Goal: Task Accomplishment & Management: Use online tool/utility

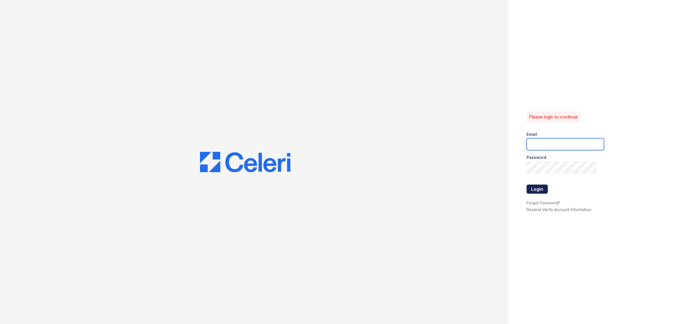
type input "dwright@trinity-pm.com"
click at [533, 186] on button "Login" at bounding box center [536, 189] width 21 height 9
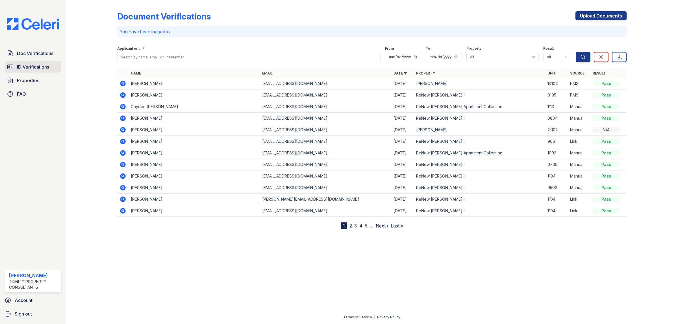
click at [39, 68] on span "ID Verifications" at bounding box center [33, 67] width 32 height 7
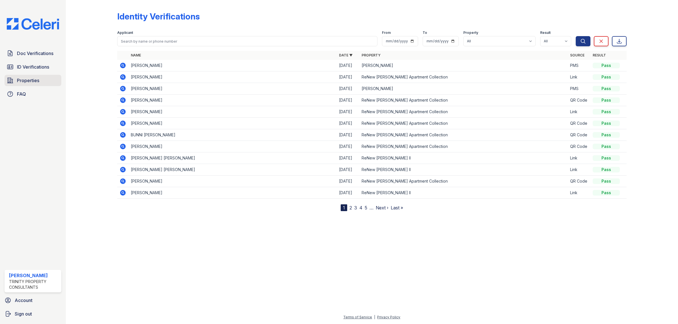
click at [31, 77] on span "Properties" at bounding box center [28, 80] width 22 height 7
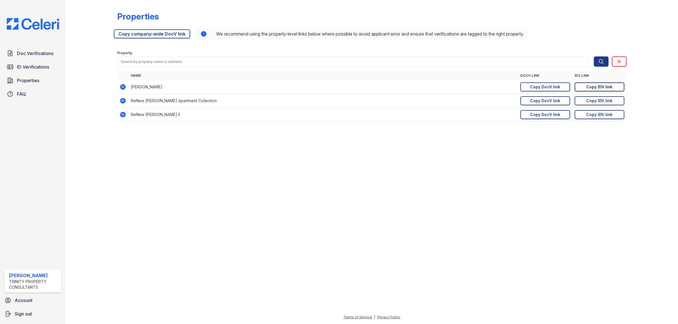
click at [595, 86] on div "Copy IDV link" at bounding box center [599, 87] width 26 height 6
click at [40, 64] on span "ID Verifications" at bounding box center [33, 67] width 32 height 7
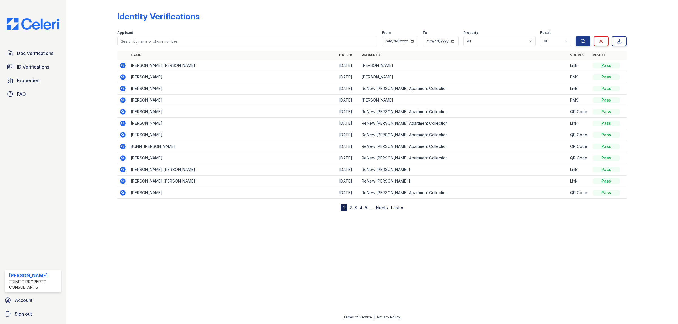
click at [122, 64] on icon at bounding box center [122, 64] width 1 height 1
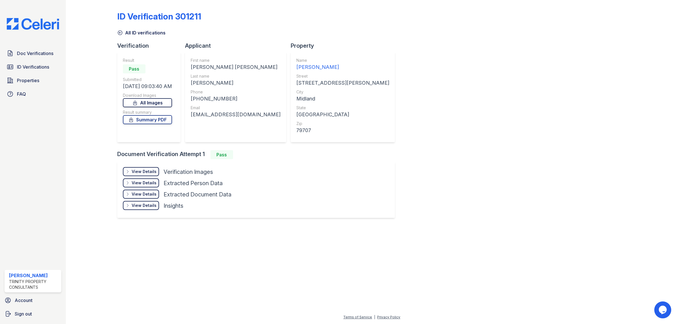
click at [163, 104] on link "All Images" at bounding box center [147, 102] width 49 height 9
